Goal: Task Accomplishment & Management: Complete application form

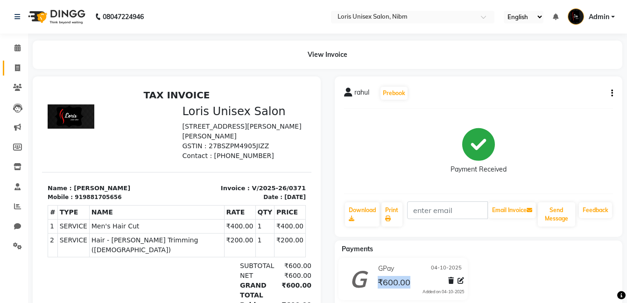
click at [14, 74] on link "Invoice" at bounding box center [14, 68] width 22 height 15
select select "service"
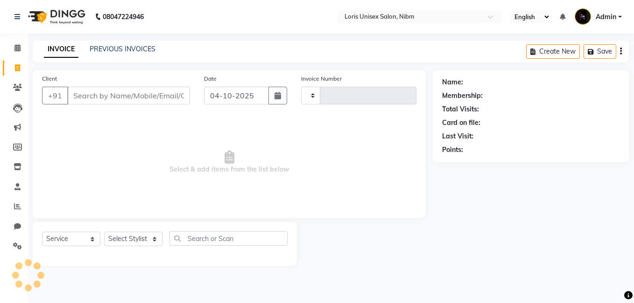
type input "0372"
select select "2893"
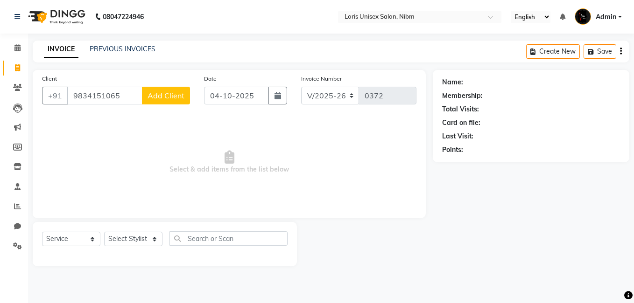
type input "9834151065"
click at [184, 96] on span "Add Client" at bounding box center [166, 95] width 37 height 9
select select "22"
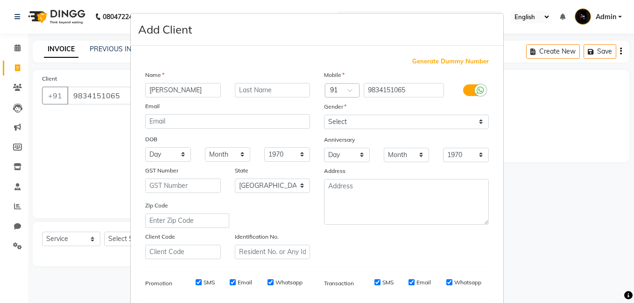
type input "[PERSON_NAME]"
click at [483, 124] on select "Select [DEMOGRAPHIC_DATA] [DEMOGRAPHIC_DATA] Other Prefer Not To Say" at bounding box center [406, 122] width 165 height 14
select select "[DEMOGRAPHIC_DATA]"
click at [324, 115] on select "Select [DEMOGRAPHIC_DATA] [DEMOGRAPHIC_DATA] Other Prefer Not To Say" at bounding box center [406, 122] width 165 height 14
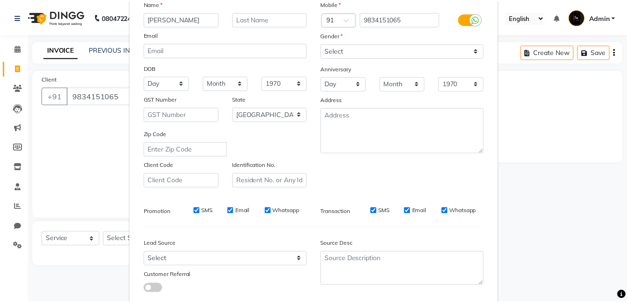
scroll to position [127, 0]
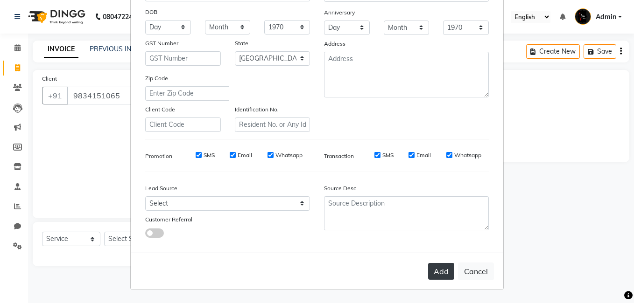
click at [439, 272] on button "Add" at bounding box center [441, 271] width 26 height 17
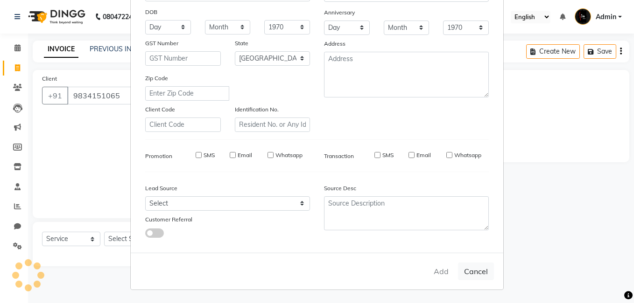
select select
select select "null"
select select
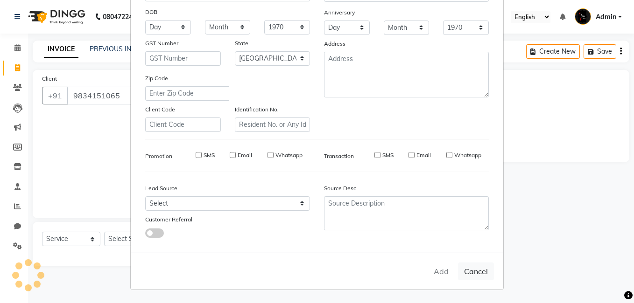
select select
checkbox input "false"
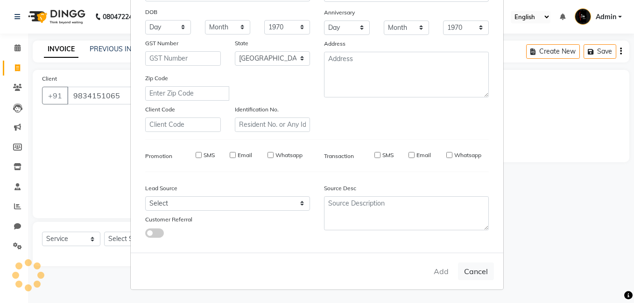
checkbox input "false"
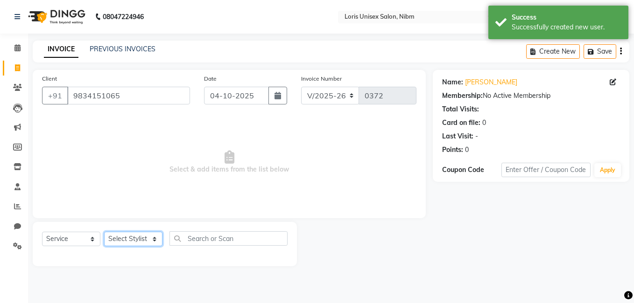
click at [160, 239] on select "Select Stylist [PERSON_NAME] [PERSON_NAME] Lucky MAJIT Manager [PERSON_NAME] [P…" at bounding box center [133, 239] width 58 height 14
select select "79301"
click at [104, 232] on select "Select Stylist [PERSON_NAME] [PERSON_NAME] Lucky MAJIT Manager [PERSON_NAME] [P…" at bounding box center [133, 239] width 58 height 14
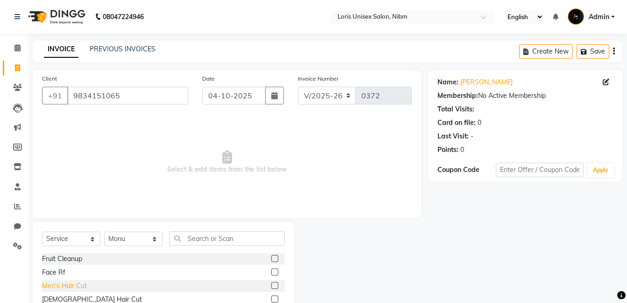
click at [63, 284] on div "Men's Hair Cut" at bounding box center [64, 287] width 45 height 10
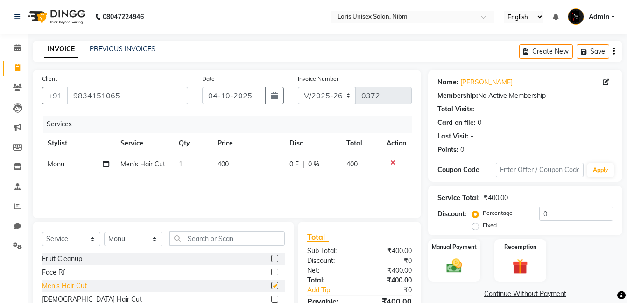
checkbox input "false"
click at [209, 231] on div "Select Service Product Membership Package Voucher Prepaid Gift Card Select Styl…" at bounding box center [163, 291] width 261 height 138
click at [195, 244] on input "text" at bounding box center [226, 239] width 115 height 14
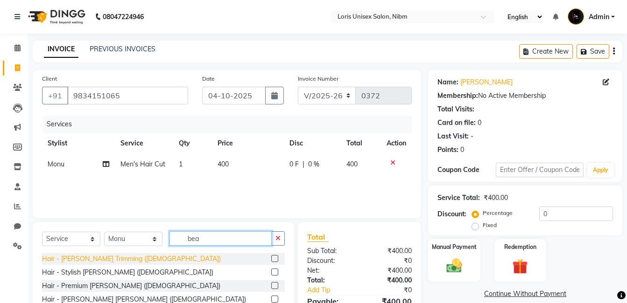
type input "bea"
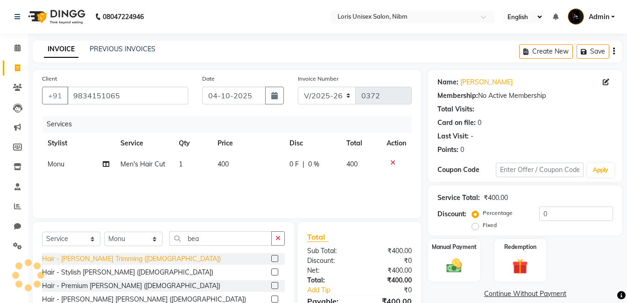
click at [102, 259] on div "Hair - [PERSON_NAME] Trimming ([DEMOGRAPHIC_DATA])" at bounding box center [131, 259] width 179 height 10
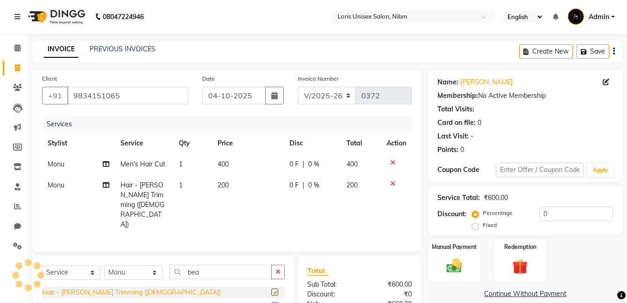
checkbox input "false"
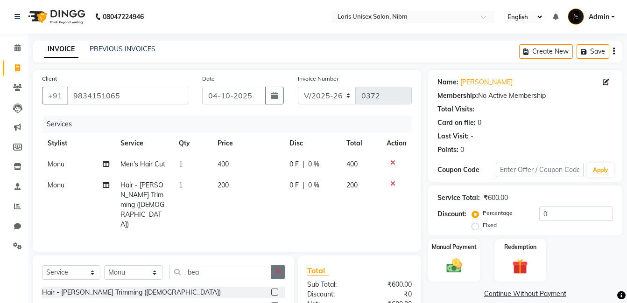
click at [277, 269] on icon "button" at bounding box center [277, 272] width 5 height 7
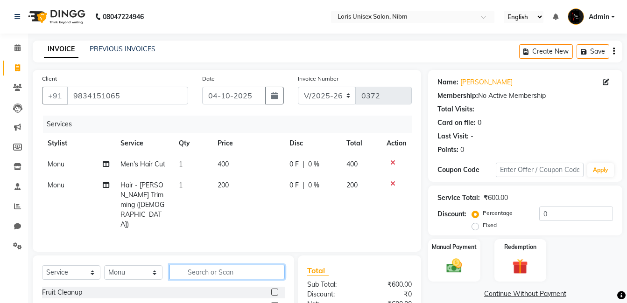
click at [218, 265] on input "text" at bounding box center [226, 272] width 115 height 14
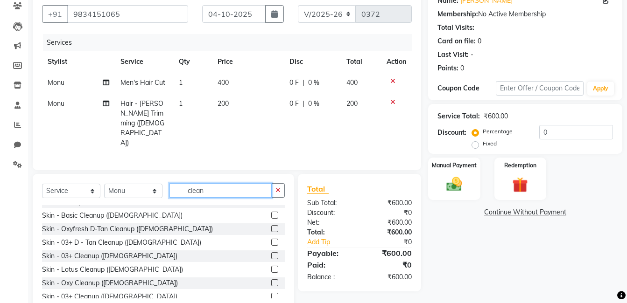
scroll to position [15, 0]
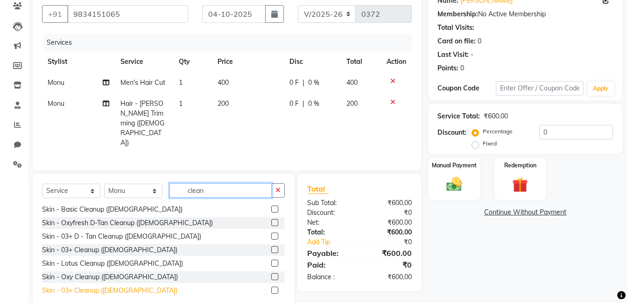
type input "clean"
click at [94, 286] on div "Skin - 03+ Cleanup ([DEMOGRAPHIC_DATA])" at bounding box center [109, 291] width 135 height 10
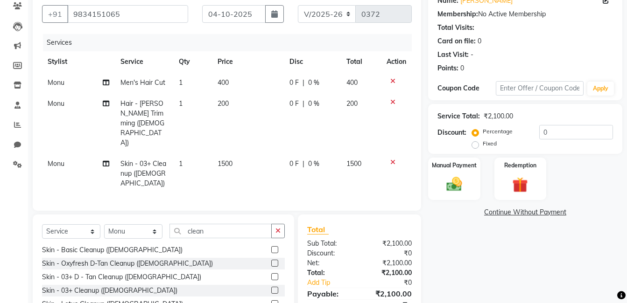
checkbox input "false"
click at [234, 154] on td "1500" at bounding box center [247, 174] width 71 height 41
select select "79301"
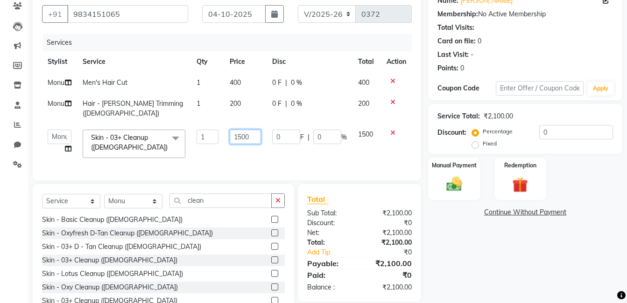
click at [240, 130] on input "1500" at bounding box center [246, 137] width 32 height 14
type input "2000"
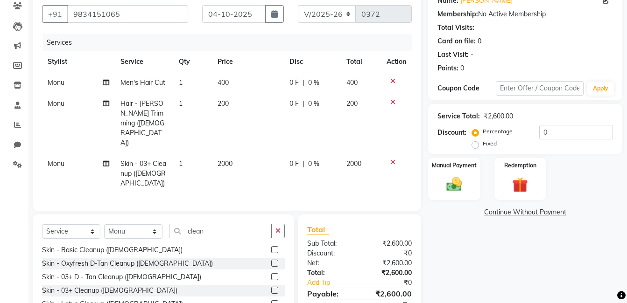
click at [269, 154] on tr "[PERSON_NAME] Skin - 03+ Cleanup ([DEMOGRAPHIC_DATA]) 1 2000 0 F | 0 % 2000" at bounding box center [227, 174] width 370 height 41
click at [275, 224] on button "button" at bounding box center [278, 231] width 14 height 14
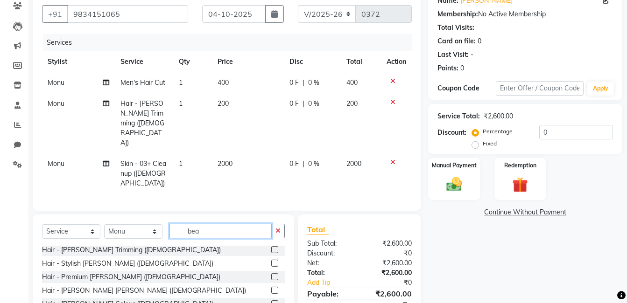
scroll to position [0, 0]
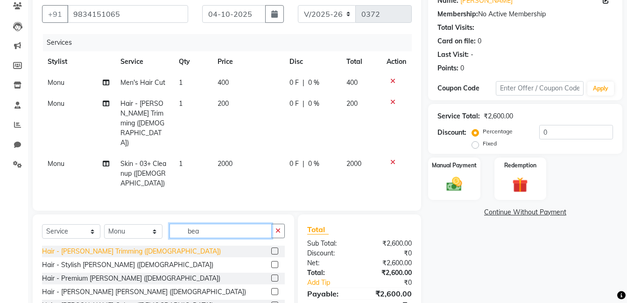
type input "bea"
click at [103, 247] on div "Hair - [PERSON_NAME] Trimming ([DEMOGRAPHIC_DATA])" at bounding box center [131, 252] width 179 height 10
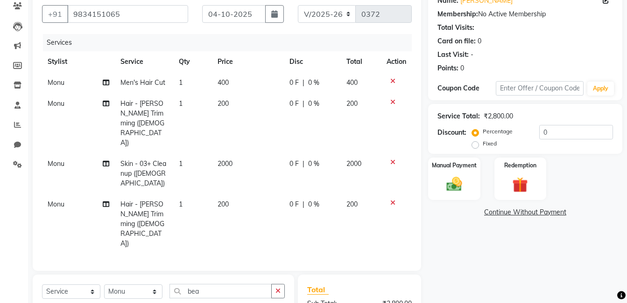
checkbox input "false"
click at [442, 184] on img at bounding box center [454, 184] width 26 height 19
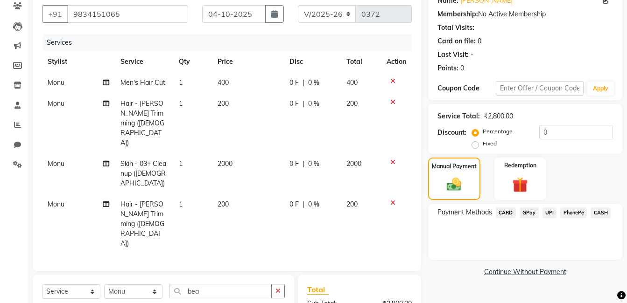
click at [600, 211] on span "CASH" at bounding box center [601, 213] width 20 height 11
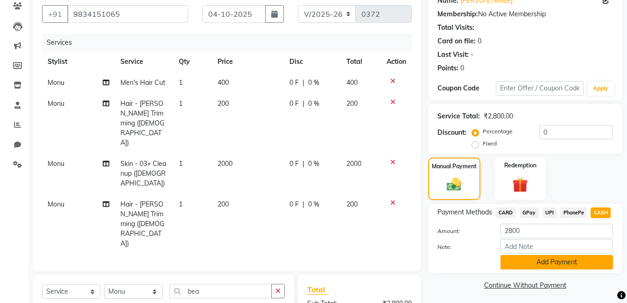
click at [581, 268] on button "Add Payment" at bounding box center [556, 262] width 113 height 14
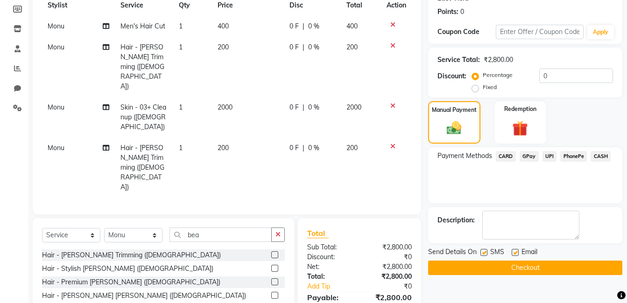
scroll to position [156, 0]
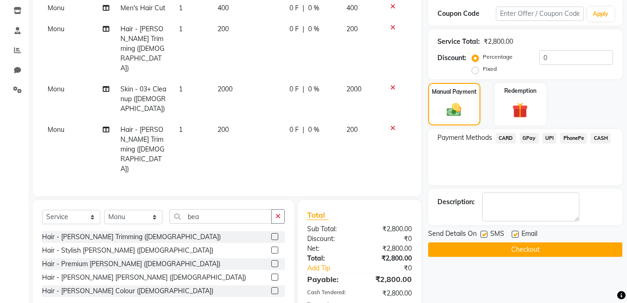
click at [578, 249] on button "Checkout" at bounding box center [525, 250] width 194 height 14
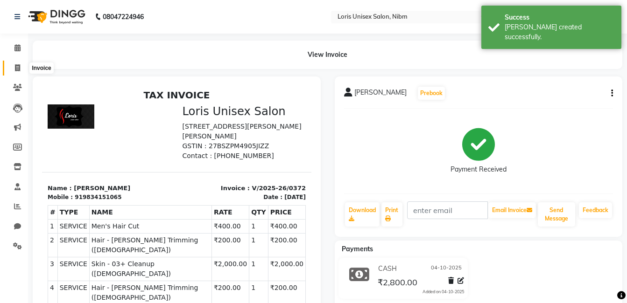
click at [15, 64] on icon at bounding box center [17, 67] width 5 height 7
select select "service"
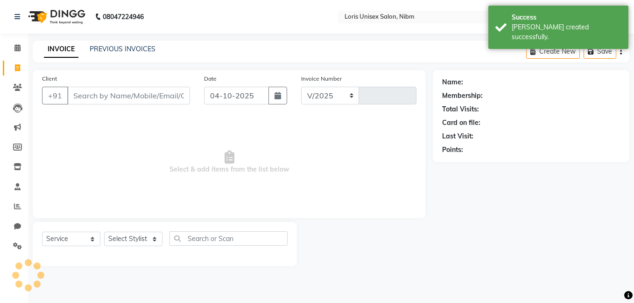
select select "2893"
type input "0373"
